Goal: Task Accomplishment & Management: Manage account settings

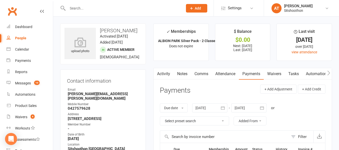
click at [102, 7] on input "text" at bounding box center [122, 8] width 113 height 7
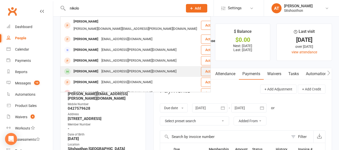
type input "nikolo"
click at [121, 66] on div "[PERSON_NAME] [EMAIL_ADDRESS][PERSON_NAME][DOMAIN_NAME]" at bounding box center [131, 71] width 140 height 10
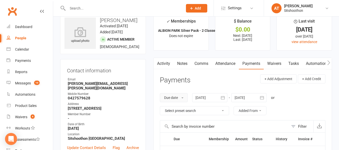
scroll to position [11, 0]
click at [224, 119] on div "Due date Due date Date paid Date failed Date settled [DATE] [DATE] Sun Mon Tue …" at bounding box center [242, 104] width 165 height 32
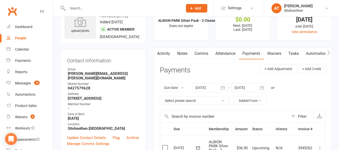
scroll to position [0, 0]
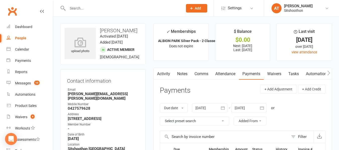
scroll to position [12, 0]
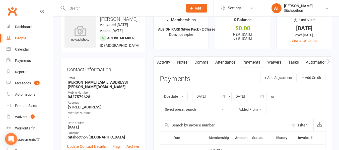
click at [105, 11] on input "text" at bounding box center [122, 8] width 113 height 7
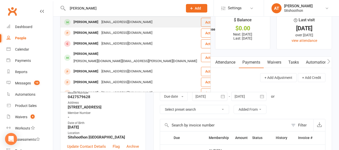
type input "[PERSON_NAME]"
click at [113, 19] on div "[EMAIL_ADDRESS][DOMAIN_NAME]" at bounding box center [127, 22] width 54 height 7
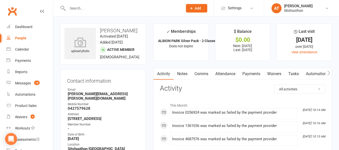
click at [257, 75] on link "Payments" at bounding box center [251, 74] width 25 height 12
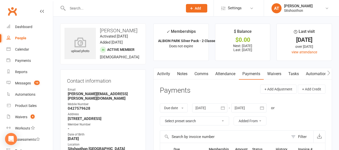
click at [224, 108] on icon "button" at bounding box center [222, 108] width 5 height 5
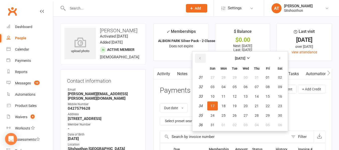
click at [199, 57] on button "button" at bounding box center [200, 58] width 11 height 9
click at [213, 78] on span "01" at bounding box center [212, 77] width 4 height 4
type input "[DATE]"
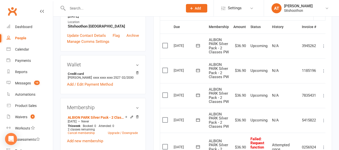
scroll to position [122, 0]
click at [104, 8] on input "text" at bounding box center [122, 8] width 113 height 7
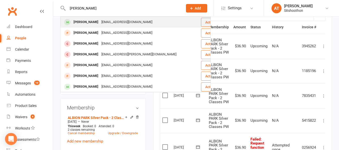
type input "[PERSON_NAME]"
click at [90, 25] on div "[PERSON_NAME]" at bounding box center [86, 22] width 28 height 7
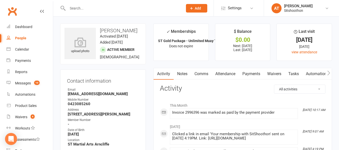
click at [245, 77] on link "Payments" at bounding box center [251, 74] width 25 height 12
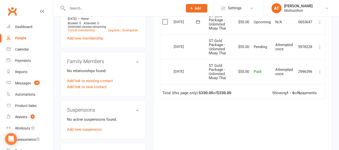
scroll to position [237, 0]
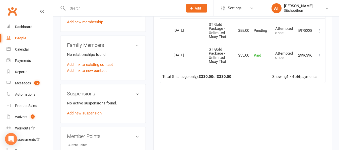
click at [79, 16] on link "Cancel membership" at bounding box center [81, 14] width 27 height 4
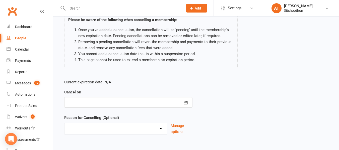
scroll to position [41, 0]
click at [187, 99] on button "button" at bounding box center [186, 102] width 14 height 11
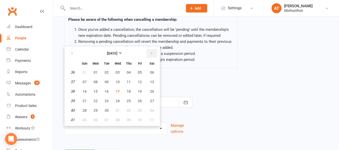
click at [150, 52] on icon "button" at bounding box center [152, 53] width 4 height 4
click at [135, 92] on button "17" at bounding box center [139, 91] width 11 height 9
type input "[DATE]"
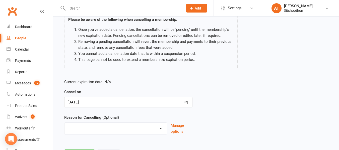
click at [81, 131] on select "Downgrade Financial Reasons Holiday Injury Upgrade Other reason" at bounding box center [115, 128] width 102 height 10
select select "1"
click at [64, 123] on select "Downgrade Financial Reasons Holiday Injury Upgrade Other reason" at bounding box center [115, 128] width 102 height 10
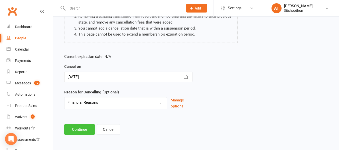
click at [77, 125] on button "Continue" at bounding box center [79, 129] width 31 height 11
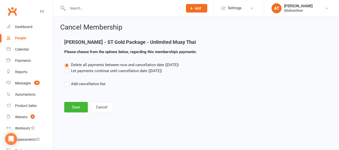
scroll to position [0, 0]
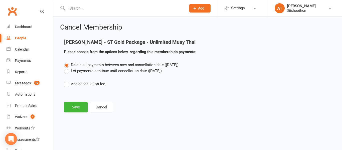
click at [67, 72] on label "Let payments continue until cancellation date ([DATE])" at bounding box center [113, 71] width 98 height 6
click at [67, 68] on input "Let payments continue until cancellation date ([DATE])" at bounding box center [65, 68] width 3 height 0
click at [77, 109] on button "Save" at bounding box center [76, 107] width 24 height 11
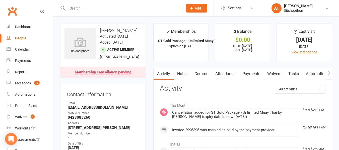
click at [103, 7] on input "text" at bounding box center [122, 8] width 113 height 7
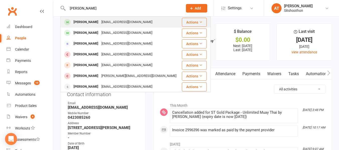
type input "[PERSON_NAME]"
click at [92, 21] on div "[PERSON_NAME]" at bounding box center [86, 22] width 28 height 7
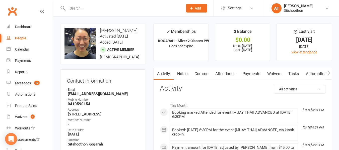
click at [250, 71] on link "Payments" at bounding box center [251, 74] width 25 height 12
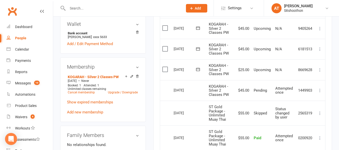
scroll to position [158, 0]
